Goal: Check status: Check status

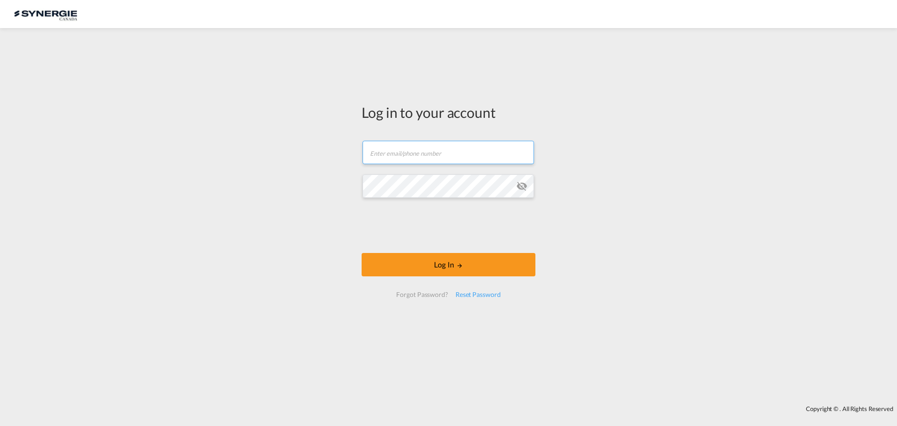
click at [419, 156] on input "text" at bounding box center [448, 152] width 171 height 23
type input "[EMAIL_ADDRESS][DOMAIN_NAME]"
click at [485, 268] on button "Log In" at bounding box center [449, 264] width 174 height 23
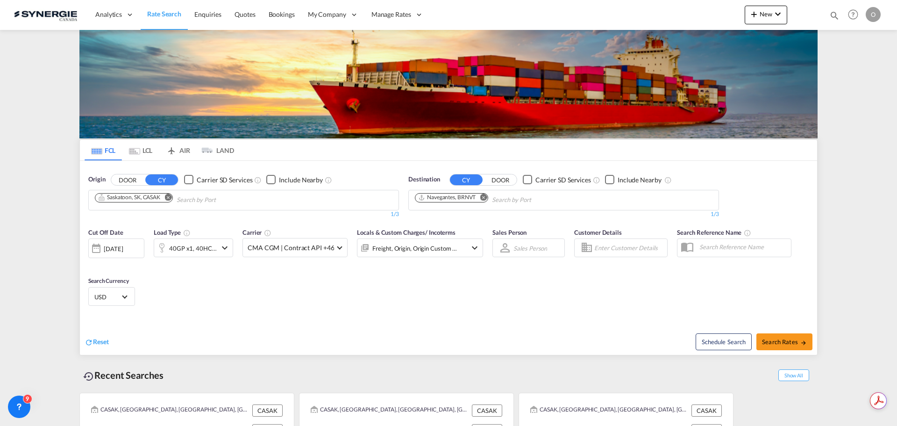
click at [835, 19] on md-icon "icon-magnify" at bounding box center [834, 15] width 10 height 10
click at [702, 16] on select "Bookings Quotes Enquiries" at bounding box center [686, 15] width 44 height 17
select select "Quotes"
click at [664, 7] on select "Bookings Quotes Enquiries" at bounding box center [686, 15] width 44 height 17
click at [751, 23] on div "Bookings Quotes Enquiries" at bounding box center [751, 16] width 177 height 18
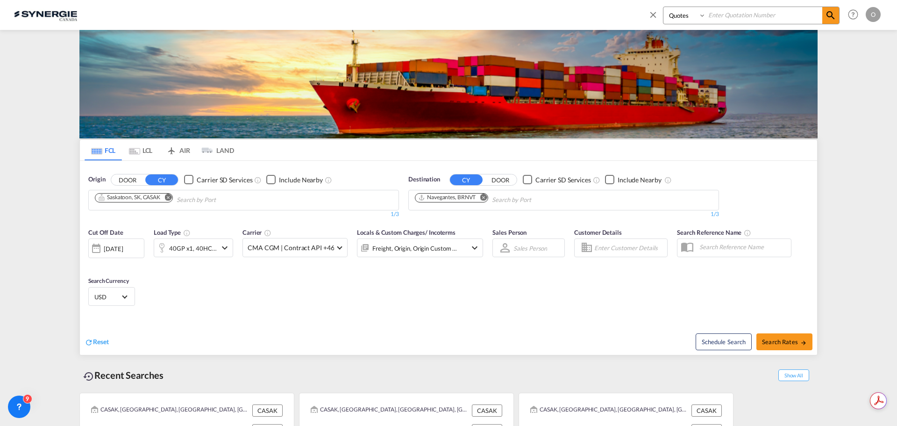
click at [763, 17] on input at bounding box center [764, 15] width 116 height 16
paste input "SYC000014492"
type input "SYC000014492"
click at [828, 21] on md-icon "icon-magnify" at bounding box center [830, 15] width 11 height 11
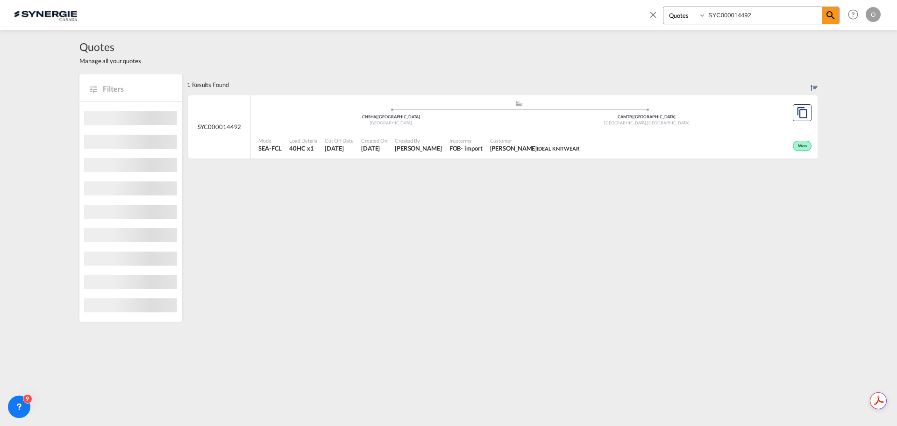
click at [636, 138] on div "Won" at bounding box center [698, 144] width 231 height 23
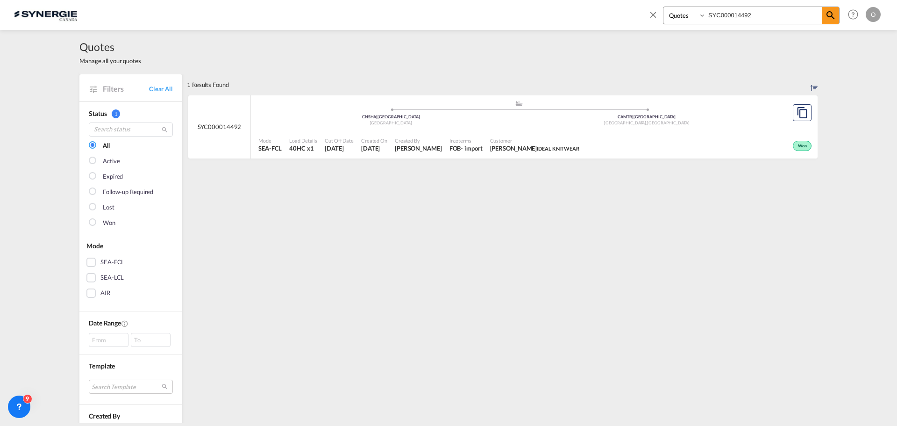
click at [704, 132] on div "Mode SEA-FCL Load Details 40HC x1 Cut Off Date 3 Sep 2025 Created On 3 Sep 2025…" at bounding box center [534, 145] width 567 height 28
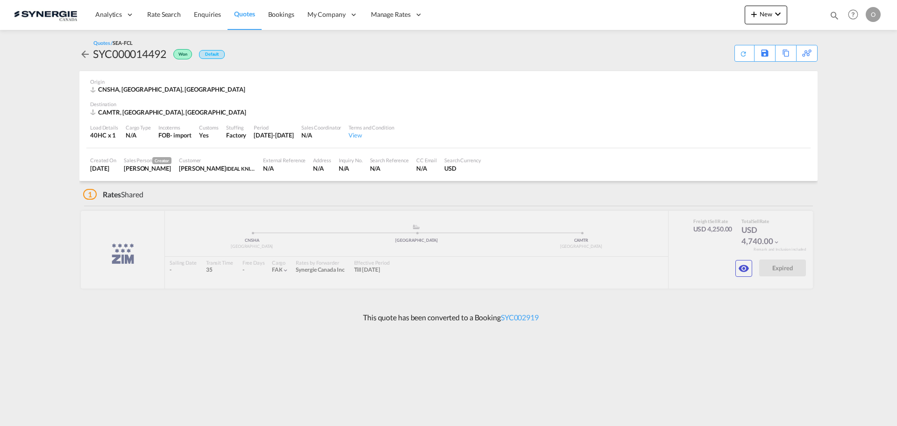
click at [738, 264] on md-icon "icon-eye" at bounding box center [743, 268] width 11 height 11
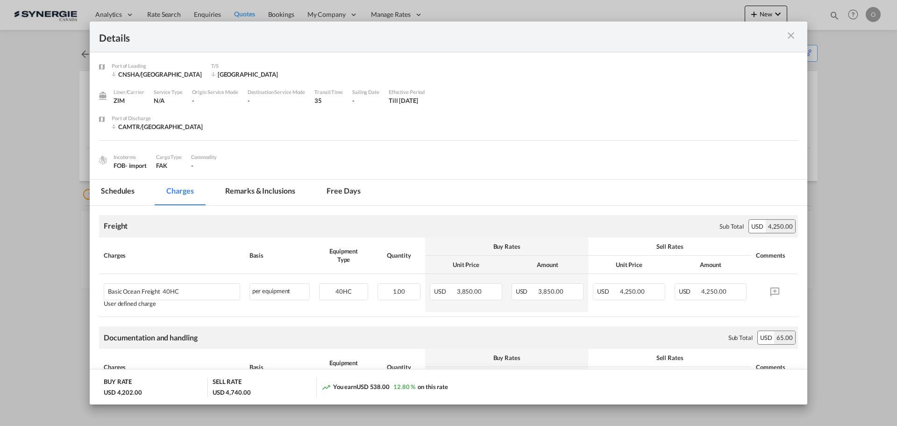
click at [255, 192] on md-tab-item "Remarks & Inclusions" at bounding box center [260, 192] width 92 height 26
